Goal: Information Seeking & Learning: Learn about a topic

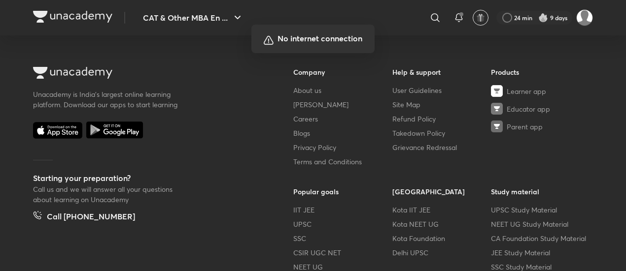
scroll to position [582, 0]
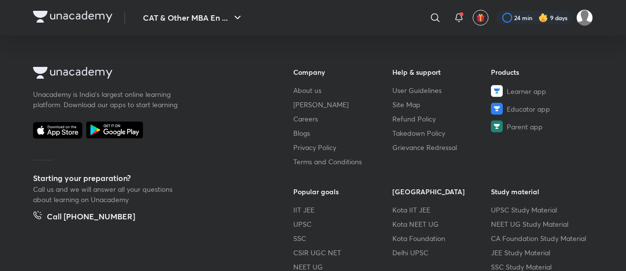
click at [242, 137] on div at bounding box center [147, 131] width 229 height 19
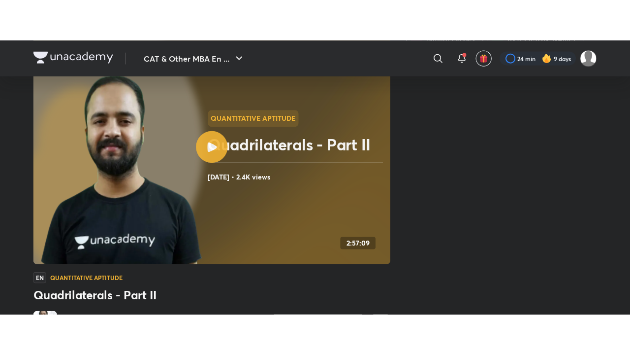
scroll to position [70, 0]
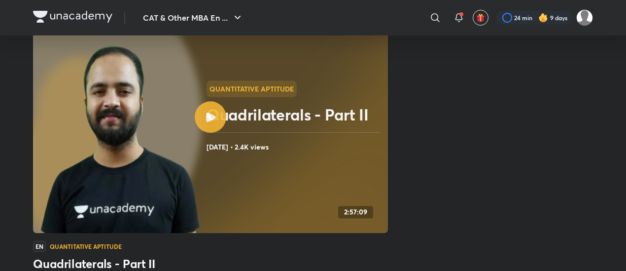
click at [209, 126] on div at bounding box center [211, 117] width 32 height 32
